Goal: Transaction & Acquisition: Purchase product/service

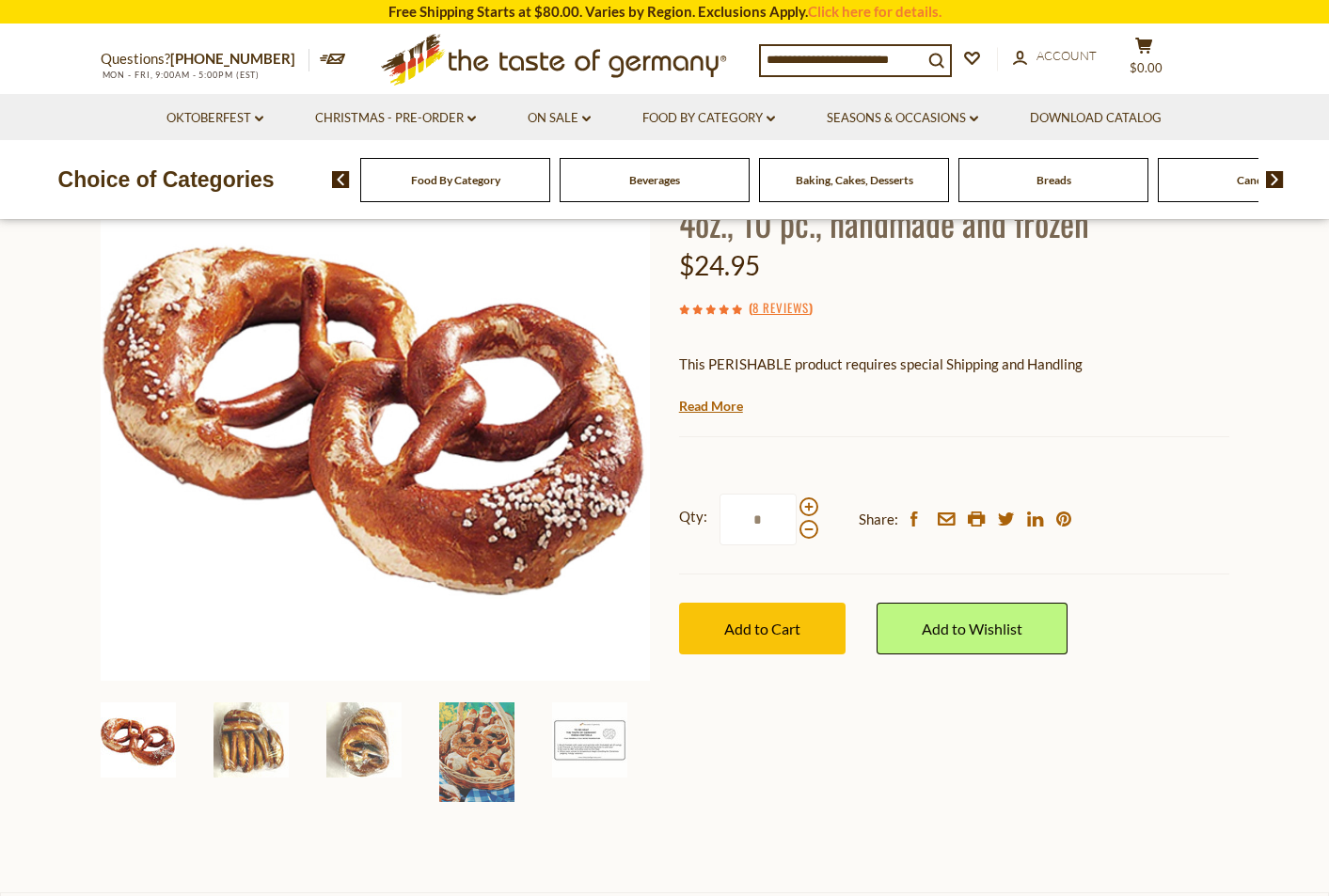
click at [1068, 252] on div "$24.95" at bounding box center [954, 265] width 551 height 44
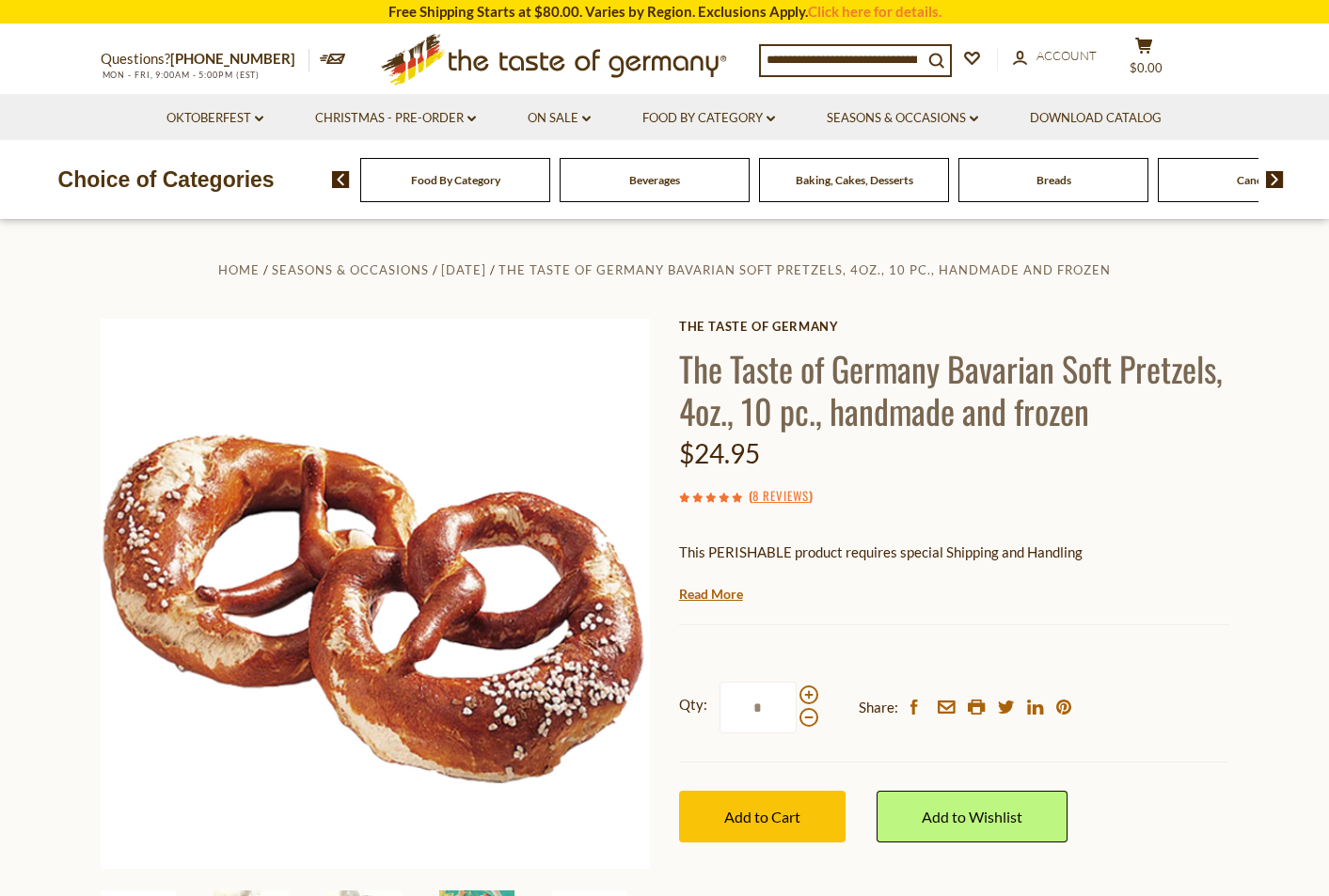
scroll to position [38, 0]
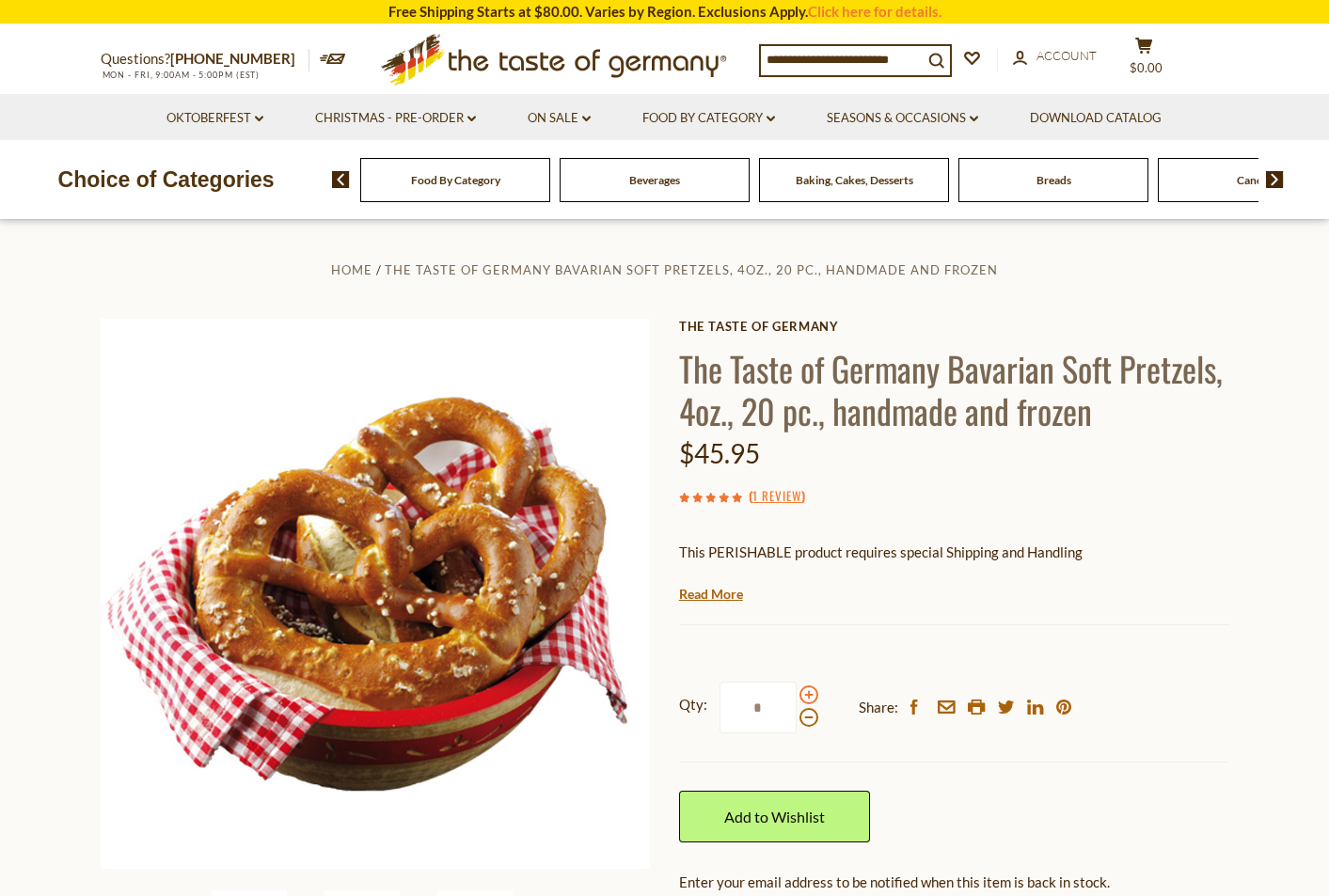
click at [801, 695] on span at bounding box center [808, 695] width 18 height 18
click at [797, 695] on input "*" at bounding box center [758, 707] width 77 height 52
click at [805, 695] on span at bounding box center [808, 695] width 18 height 18
click at [797, 695] on input "*" at bounding box center [758, 707] width 77 height 52
click at [805, 695] on span at bounding box center [808, 695] width 18 height 18
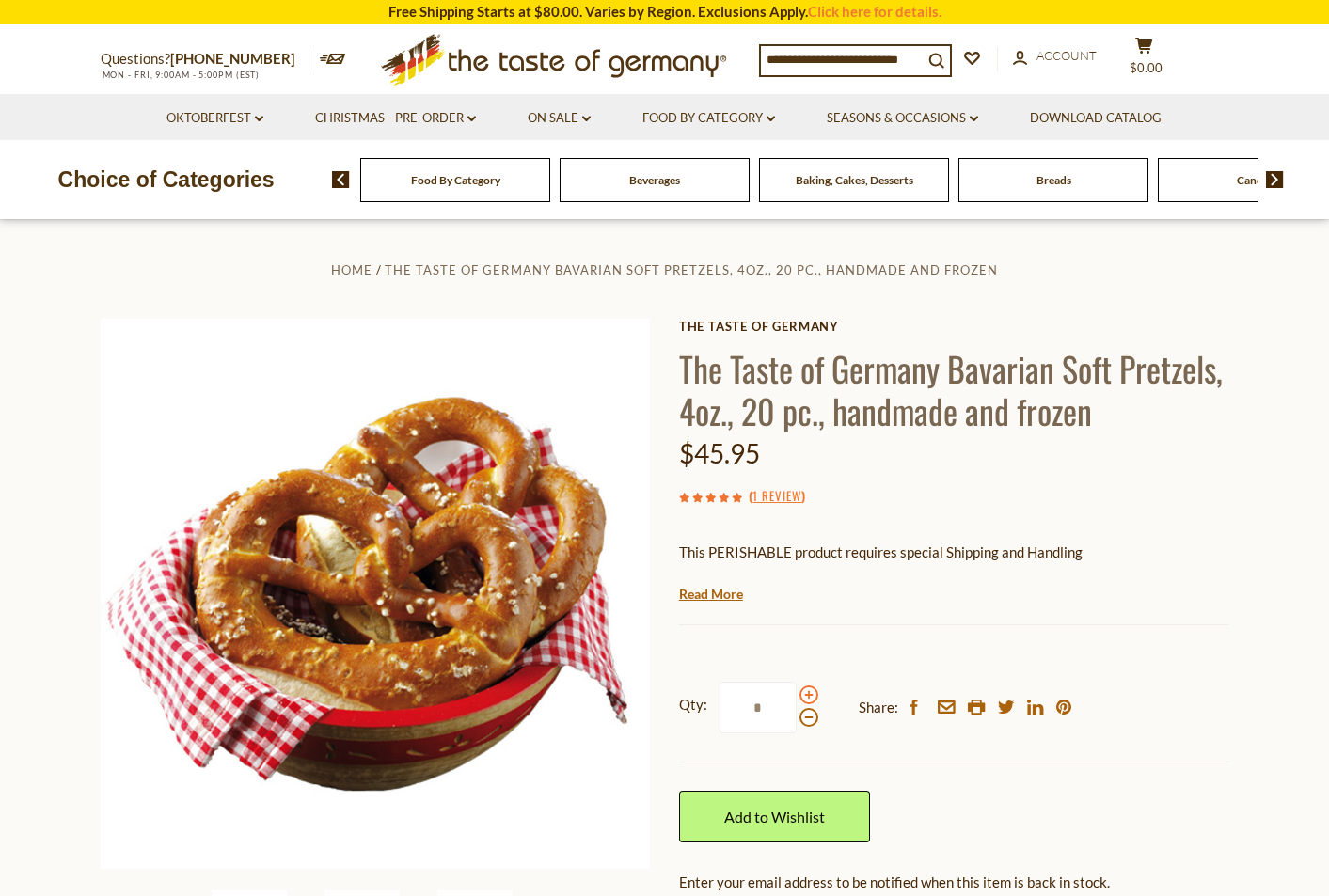
click at [797, 695] on input "*" at bounding box center [758, 707] width 77 height 52
click at [802, 723] on span at bounding box center [808, 717] width 18 height 18
click at [797, 723] on input "*" at bounding box center [758, 707] width 77 height 52
type input "*"
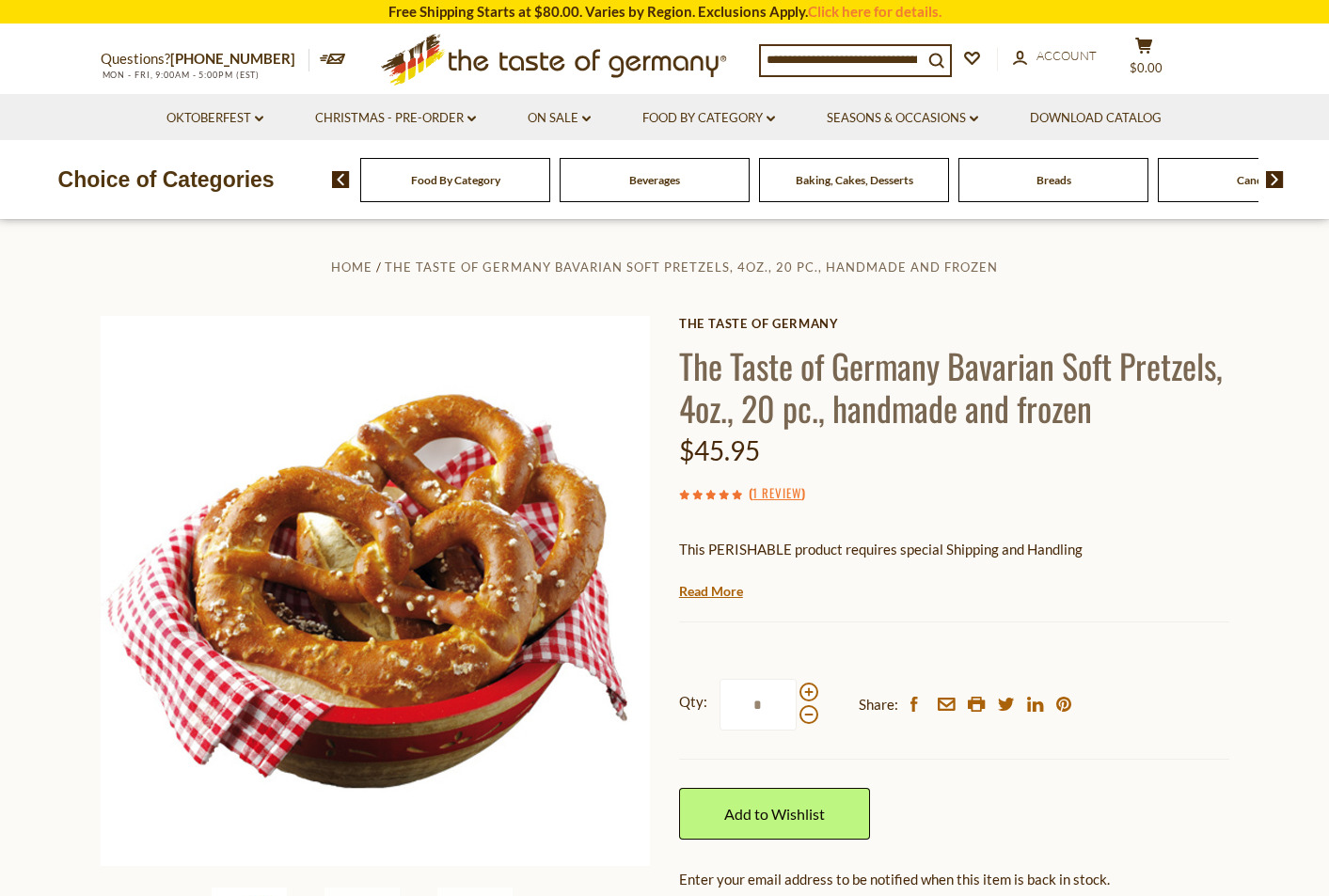
scroll to position [4, 0]
click at [858, 556] on p "This PERISHABLE product requires special Shipping and Handling" at bounding box center [954, 549] width 551 height 23
